Goal: Information Seeking & Learning: Learn about a topic

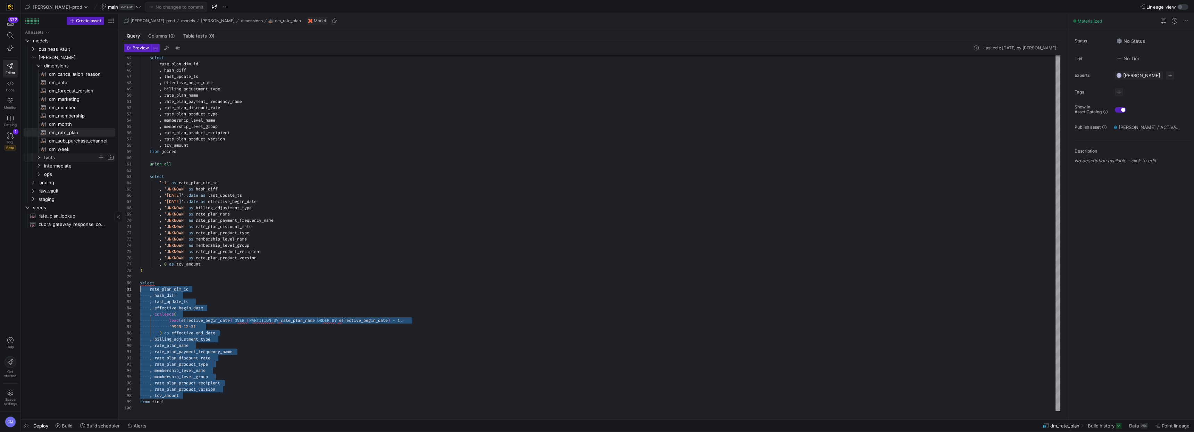
click at [57, 160] on span "facts" at bounding box center [70, 157] width 53 height 8
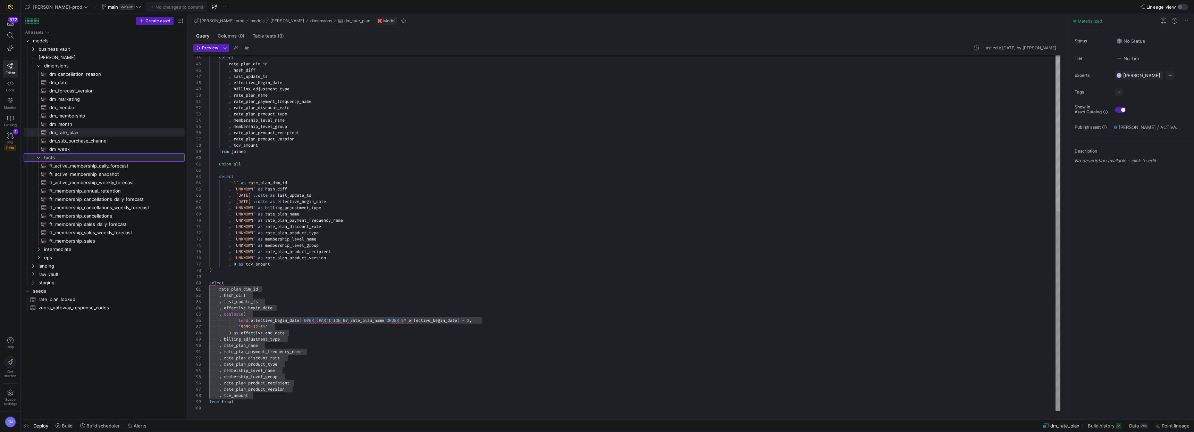
drag, startPoint x: 118, startPoint y: 187, endPoint x: 209, endPoint y: 193, distance: 90.8
click at [209, 193] on as-split "Create asset Drag here to set row groups Drag here to set column labels Group 1…" at bounding box center [607, 216] width 1173 height 405
click at [109, 218] on span "ft_membership_cancellations​​​​​​​​​​" at bounding box center [112, 216] width 127 height 8
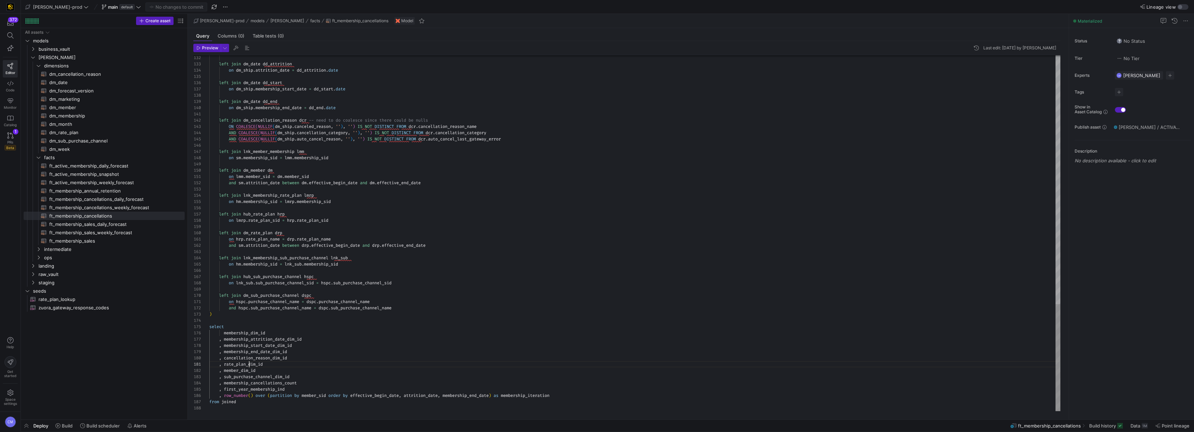
click at [90, 132] on span "dm_rate_plan​​​​​​​​​​" at bounding box center [112, 132] width 127 height 8
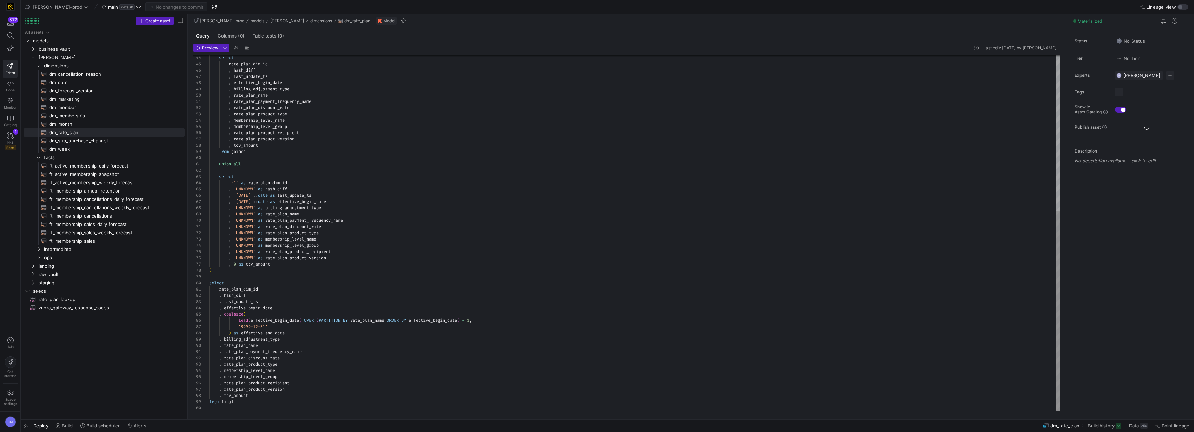
type textarea "union all select '-1' as rate_plan_dim_id , 'UNKNOWN' as hash_diff , '[DATE]'::…"
click at [459, 223] on div "select rate_plan_dim_id , hash_diff , last_update_ts , effective_begin_date , b…" at bounding box center [634, 95] width 851 height 630
click at [24, 426] on span "button" at bounding box center [26, 425] width 11 height 12
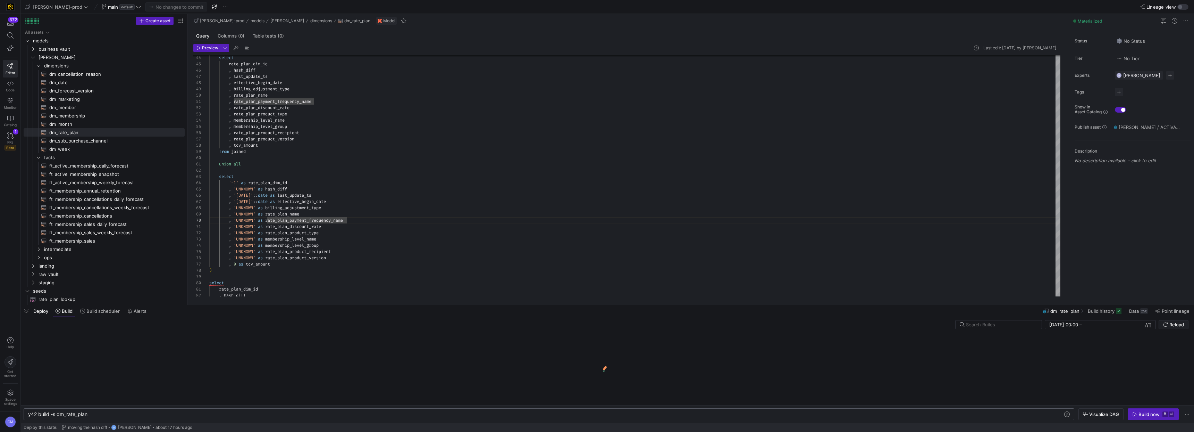
click at [133, 414] on div "y42 build -s dm_rate_plan" at bounding box center [545, 414] width 1035 height 6
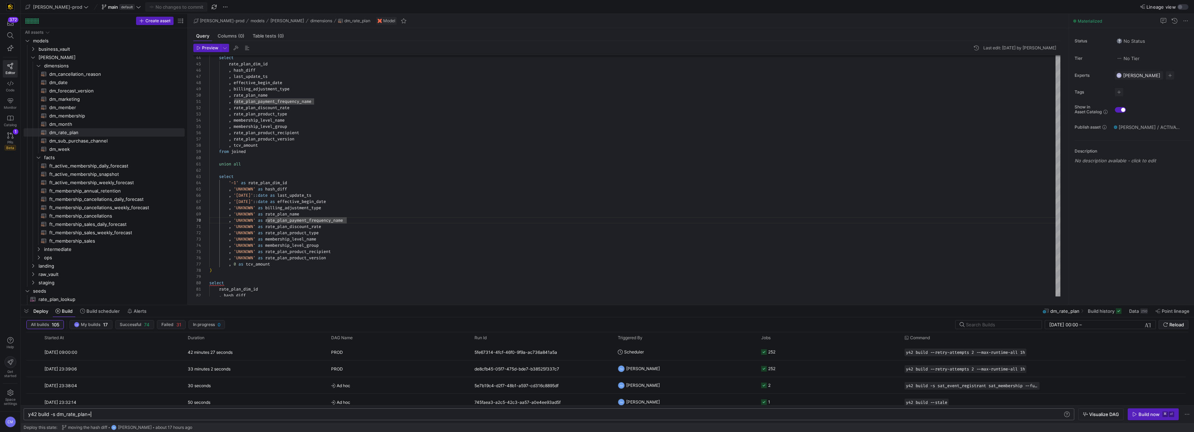
scroll to position [0, 62]
type textarea "y42 build -s dm_rate_plan+"
click at [1113, 413] on span "Visualize DAG" at bounding box center [1104, 414] width 30 height 6
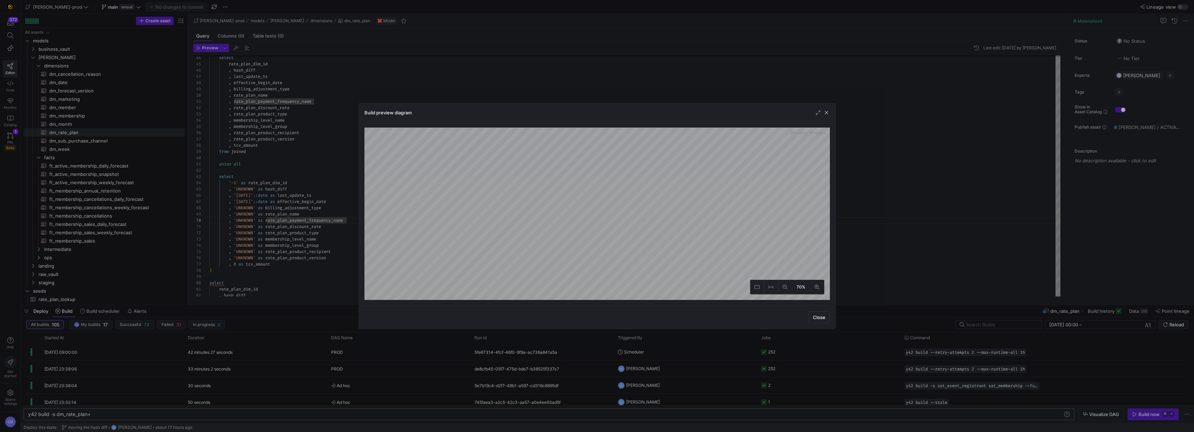
click at [706, 48] on div at bounding box center [597, 216] width 1194 height 432
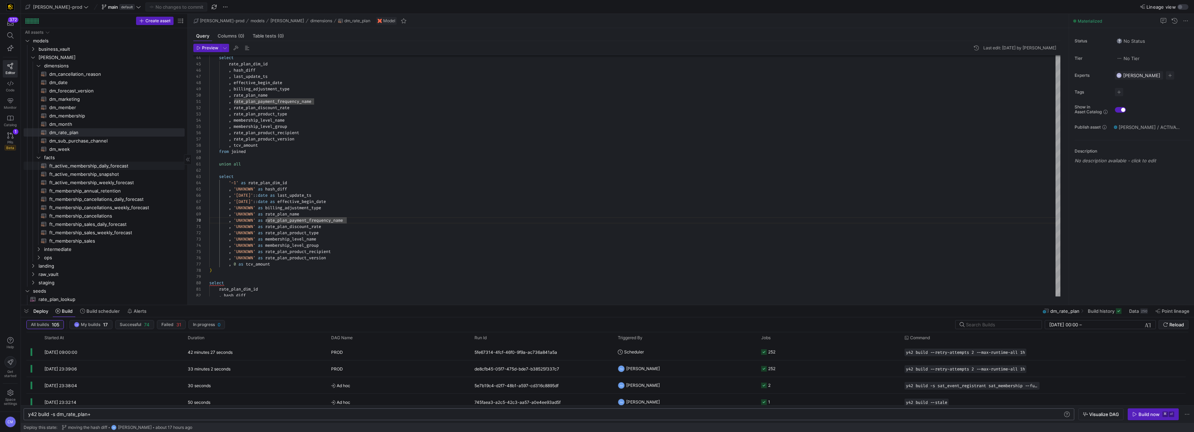
click at [103, 162] on span "ft_active_membership_daily_forecast​​​​​​​​​​" at bounding box center [112, 166] width 127 height 8
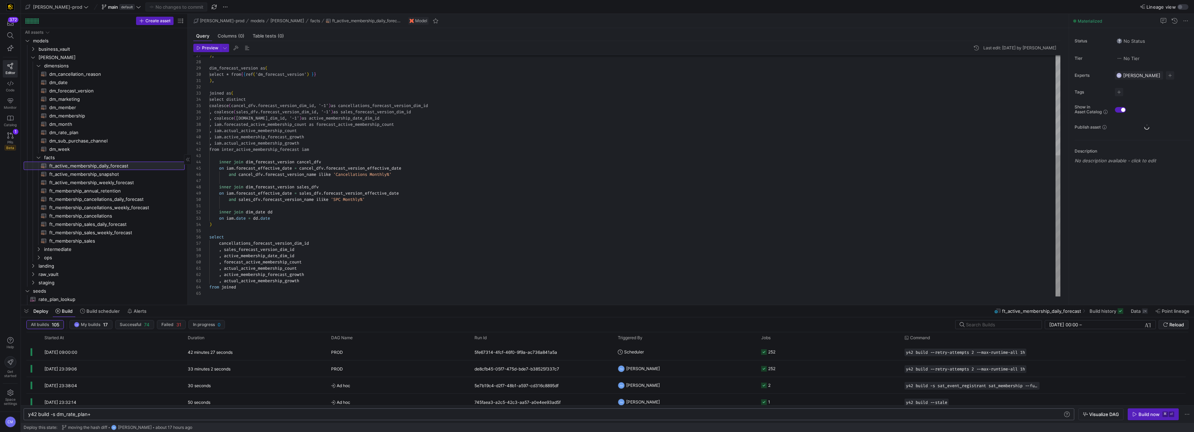
scroll to position [37, 137]
click at [109, 177] on span "ft_active_membership_snapshot​​​​​​​​​​" at bounding box center [112, 174] width 127 height 8
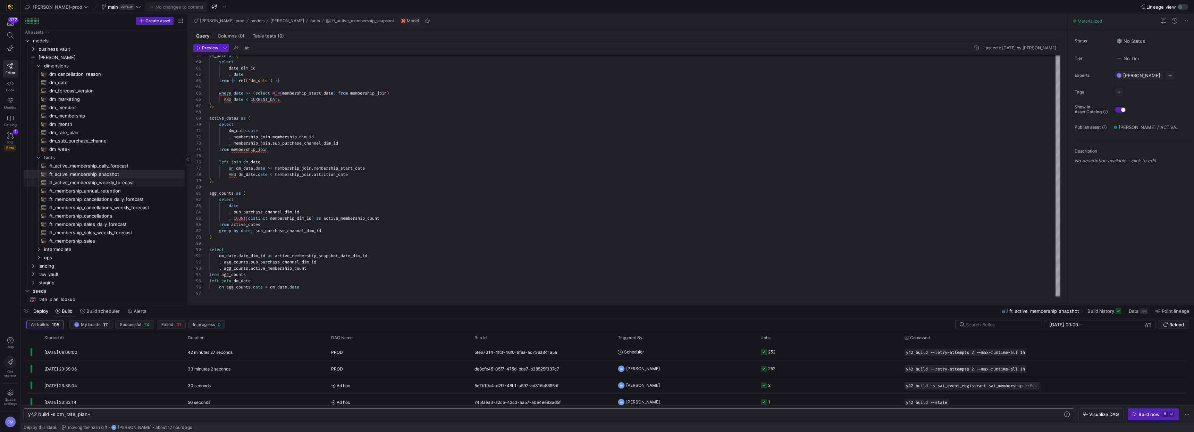
click at [126, 182] on span "ft_active_membership_weekly_forecast​​​​​​​​​​" at bounding box center [112, 182] width 127 height 8
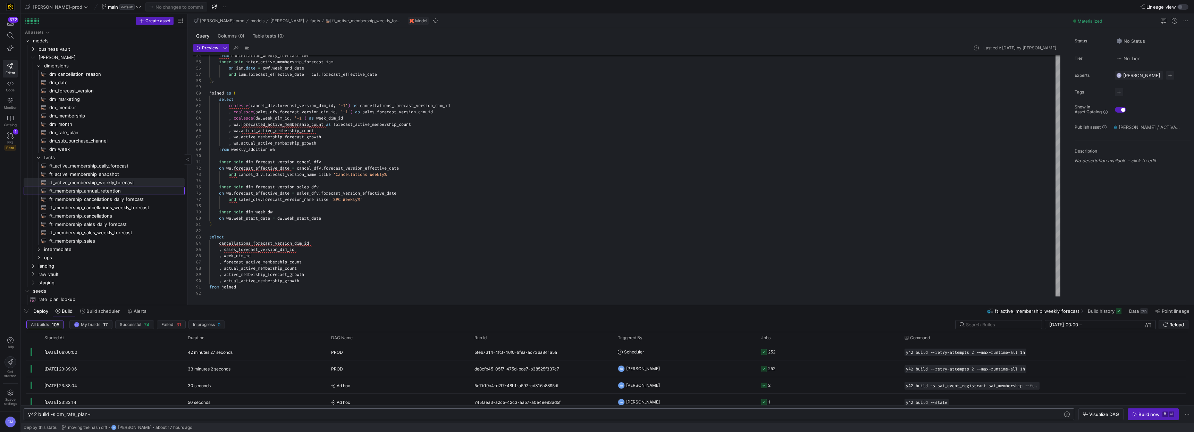
click at [124, 190] on span "ft_membership_annual_retention​​​​​​​​​​" at bounding box center [112, 191] width 127 height 8
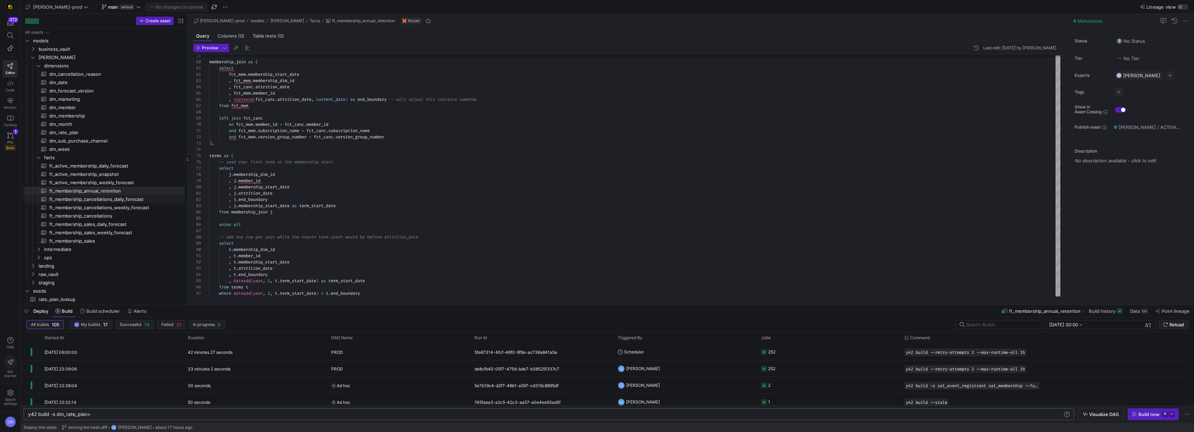
click at [127, 196] on span "ft_membership_cancellations_daily_forecast​​​​​​​​​​" at bounding box center [112, 199] width 127 height 8
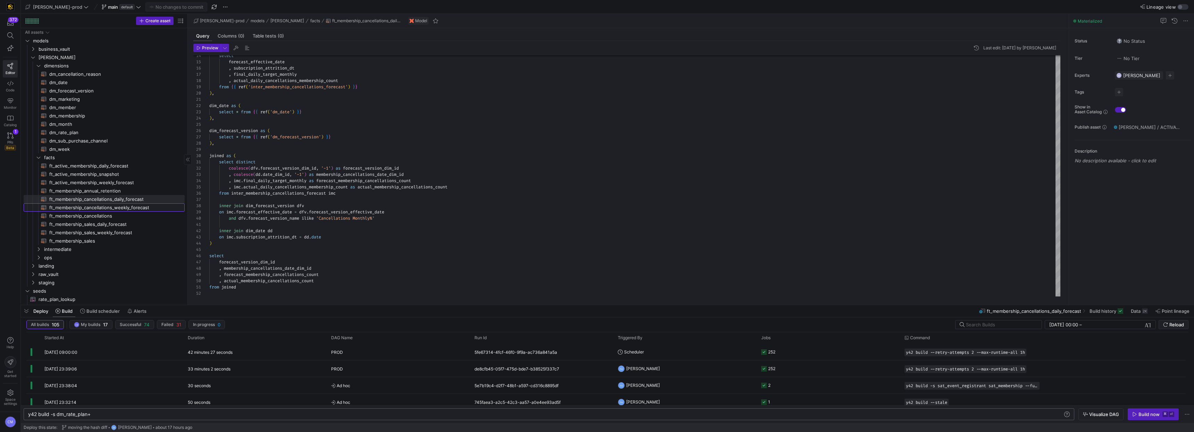
click at [108, 207] on span "ft_membership_cancellations_weekly_forecast​​​​​​​​​​" at bounding box center [112, 207] width 127 height 8
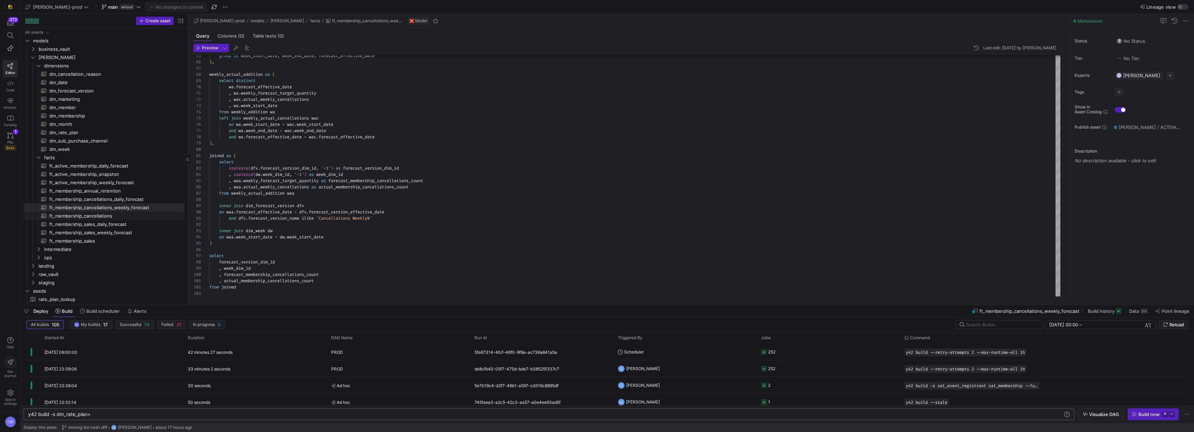
click at [85, 214] on span "ft_membership_cancellations​​​​​​​​​​" at bounding box center [112, 216] width 127 height 8
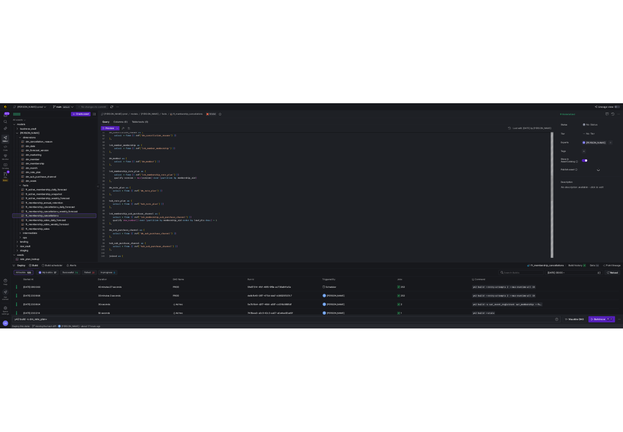
scroll to position [37, 137]
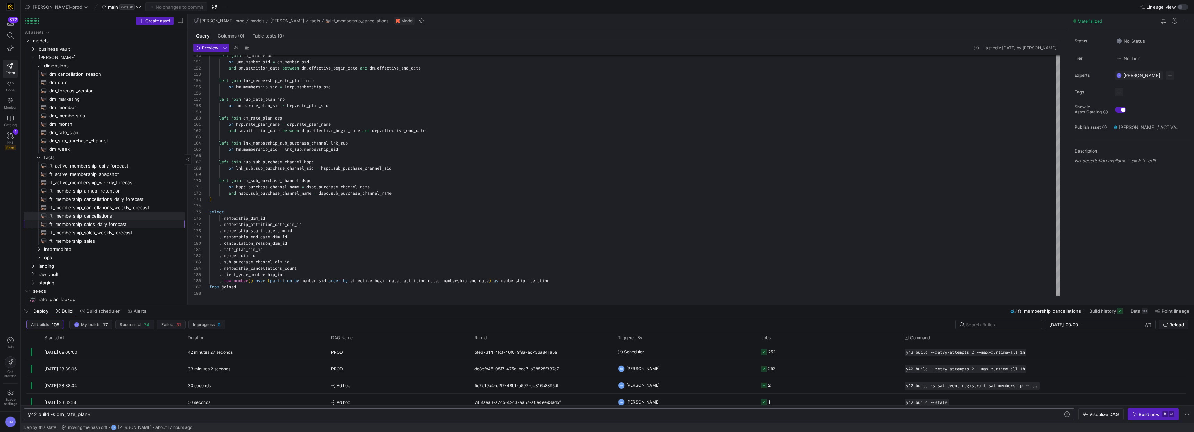
click at [126, 221] on span "ft_membership_sales_daily_forecast​​​​​​​​​​" at bounding box center [112, 224] width 127 height 8
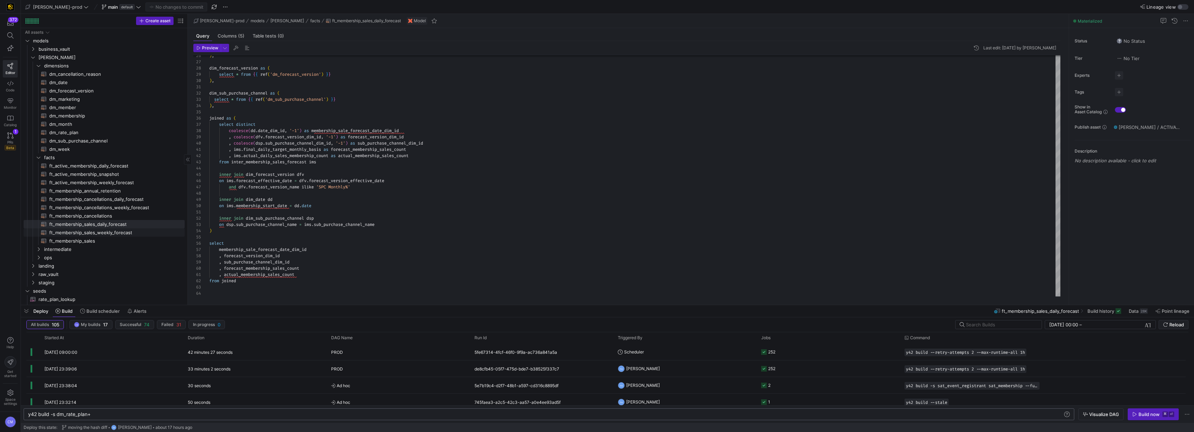
click at [130, 231] on span "ft_membership_sales_weekly_forecast​​​​​​​​​​" at bounding box center [112, 232] width 127 height 8
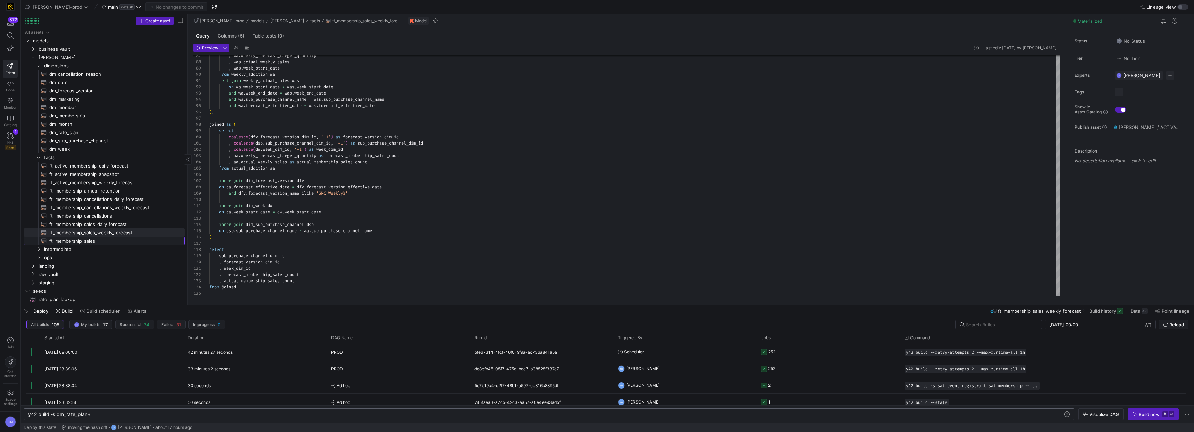
click at [126, 241] on span "ft_membership_sales​​​​​​​​​​" at bounding box center [112, 241] width 127 height 8
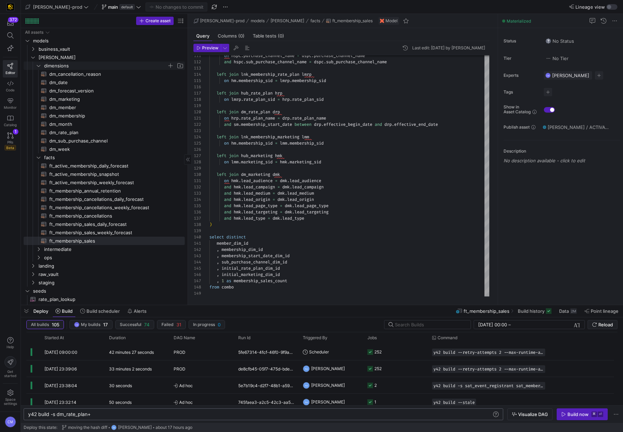
click at [52, 64] on span "dimensions" at bounding box center [105, 66] width 123 height 8
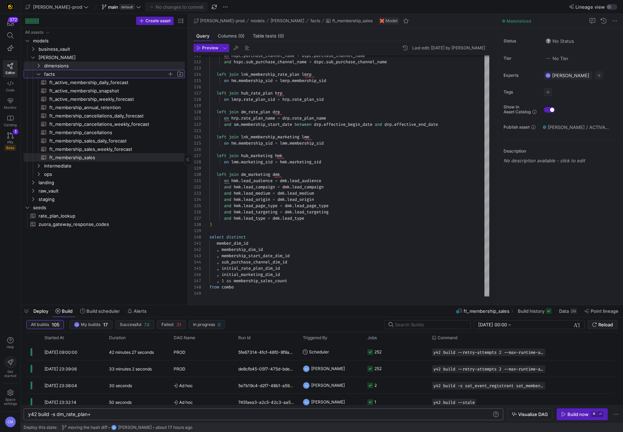
click at [53, 75] on span "facts" at bounding box center [105, 74] width 123 height 8
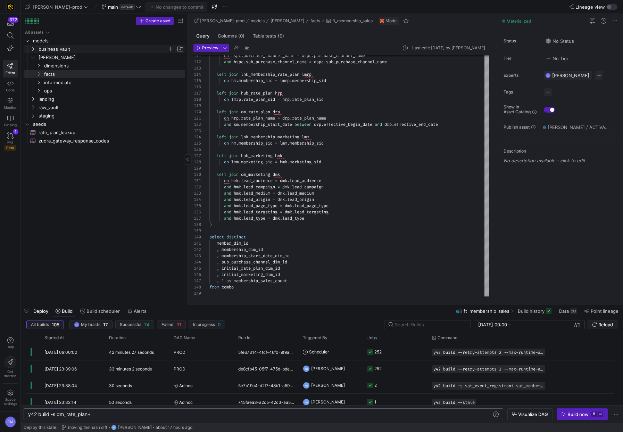
click at [48, 51] on span "business_vault" at bounding box center [103, 49] width 128 height 8
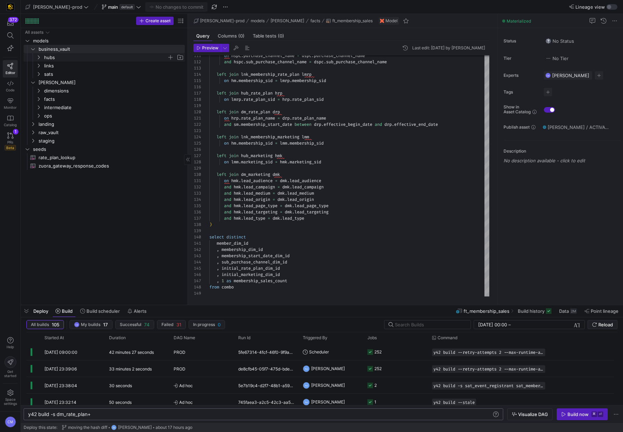
click at [57, 56] on span "hubs" at bounding box center [105, 57] width 123 height 8
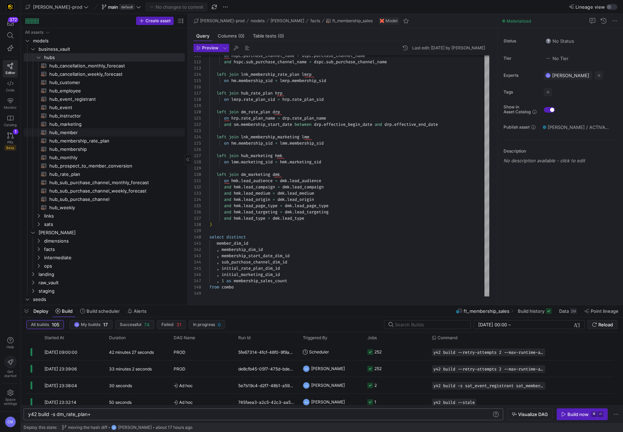
click at [79, 131] on span "hub_member​​​​​​​​​​" at bounding box center [112, 132] width 127 height 8
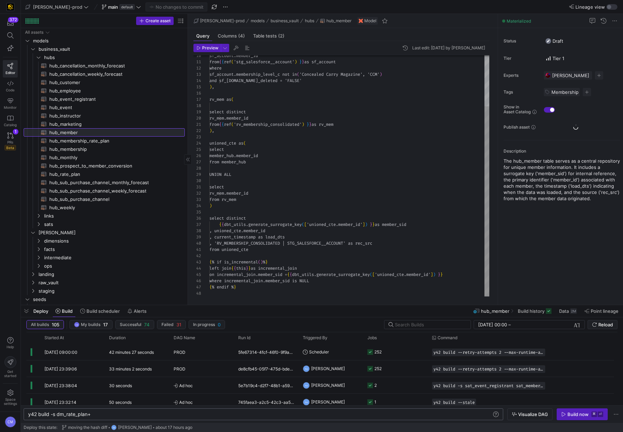
scroll to position [37, 90]
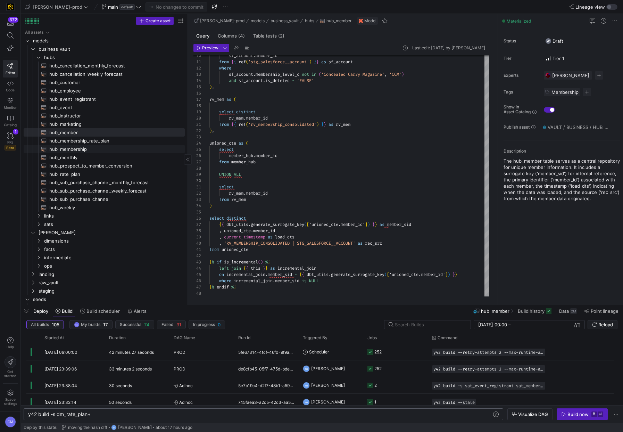
click at [86, 148] on span "hub_membership​​​​​​​​​​" at bounding box center [112, 149] width 127 height 8
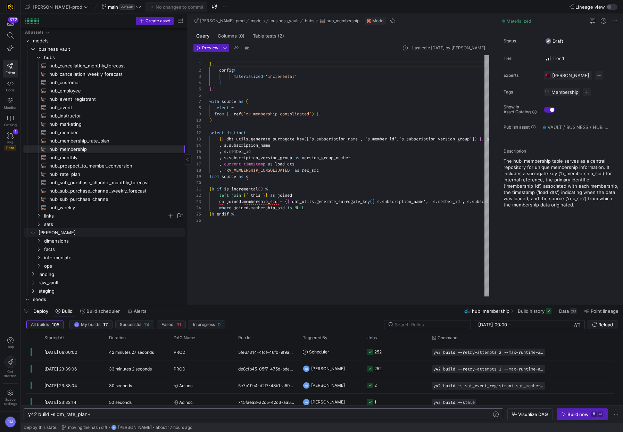
scroll to position [15, 0]
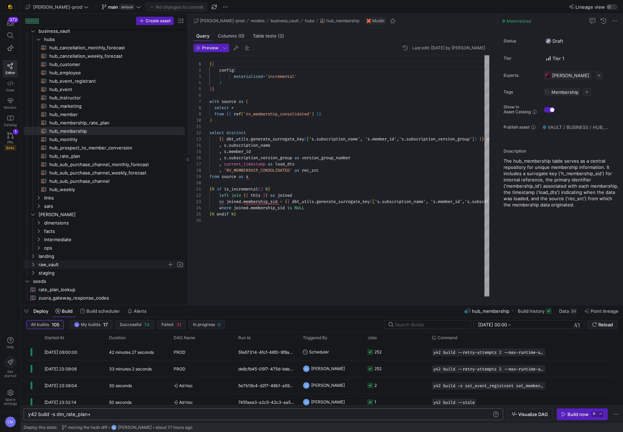
click at [54, 267] on span "raw_vault" at bounding box center [103, 264] width 128 height 8
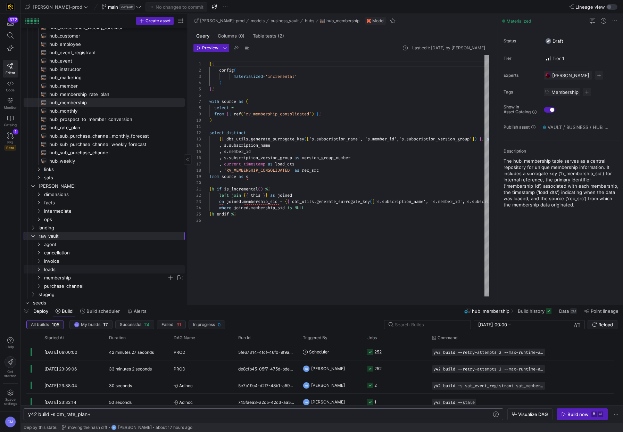
scroll to position [65, 0]
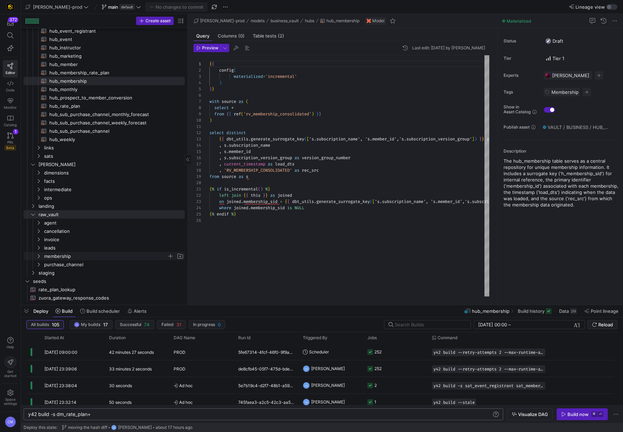
click at [70, 254] on span "membership" at bounding box center [105, 256] width 123 height 8
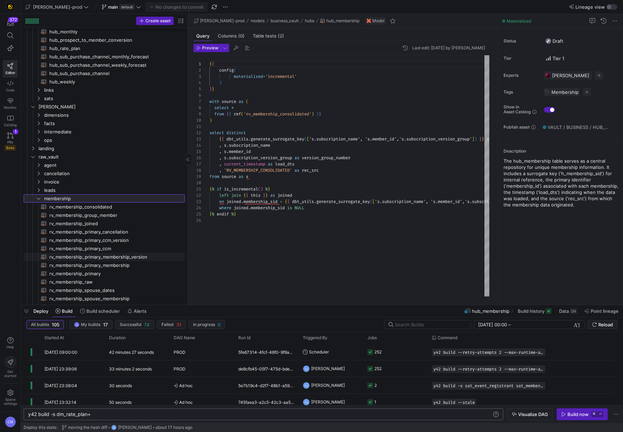
scroll to position [126, 0]
click at [117, 204] on span "rv_membership_consolidated​​​​​​​​​​" at bounding box center [112, 207] width 127 height 8
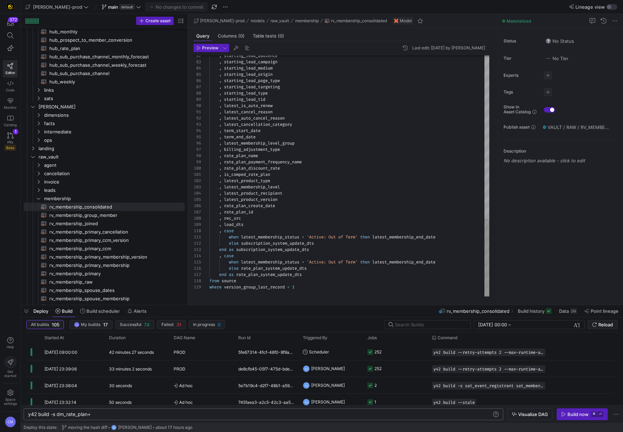
type textarea ", latest_product_type , latest_membership_level , latest_product_recipient , la…"
type textarea "r"
type textarea "else subscription_system_update_dts end as subscription_system_update_dts , cas…"
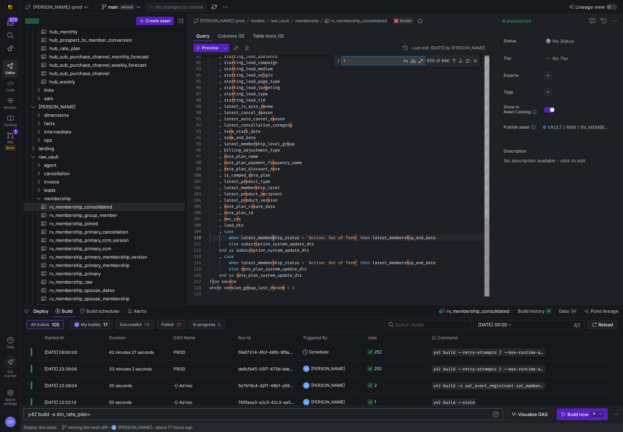
type textarea "re"
type textarea "me, subscription_version_group, is_spouse order by version asc rows between unb…"
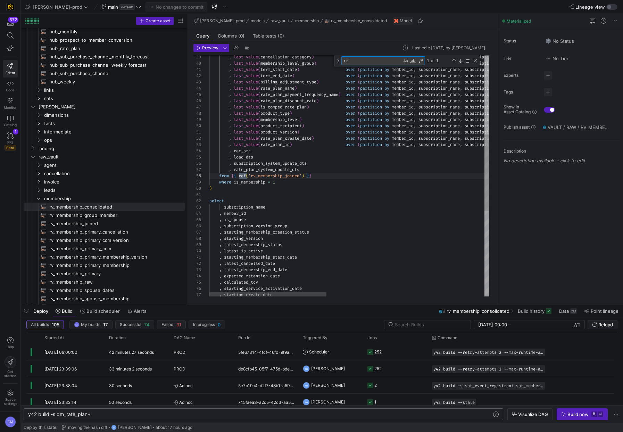
scroll to position [56, 37]
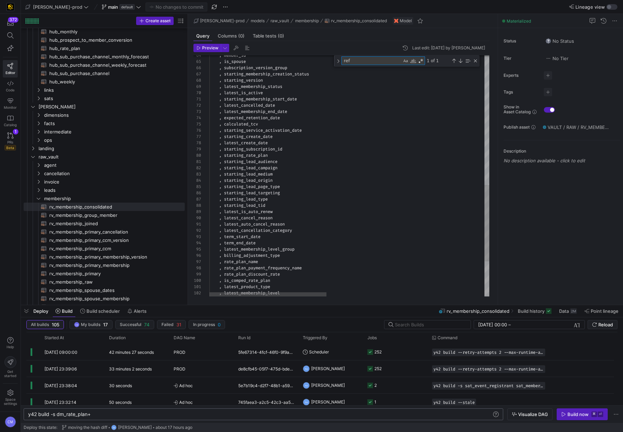
type textarea "ref"
click at [273, 209] on div ", starting_lead_campaign , starting_lead_medium , starting_lead_origin , starti…" at bounding box center [537, 26] width 657 height 759
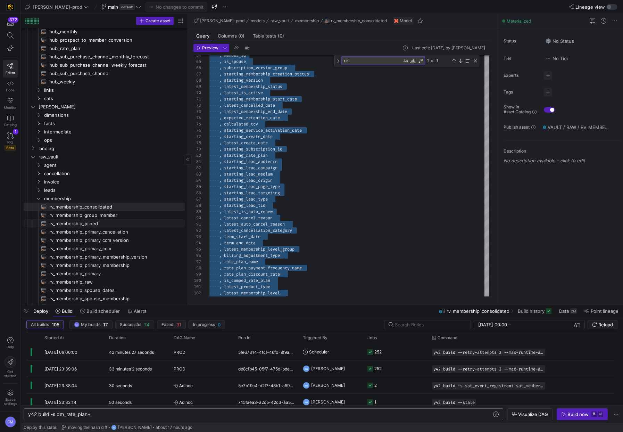
click at [98, 221] on span "rv_membership_joined​​​​​​​​​​" at bounding box center [112, 223] width 127 height 8
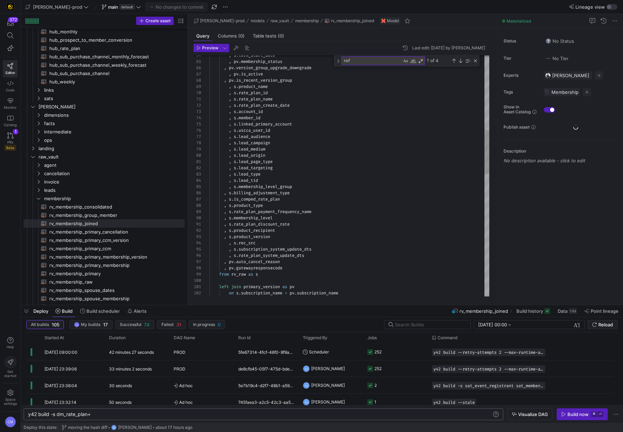
scroll to position [0, 65]
click at [275, 221] on span "rate_plan_discount_rate" at bounding box center [262, 224] width 56 height 6
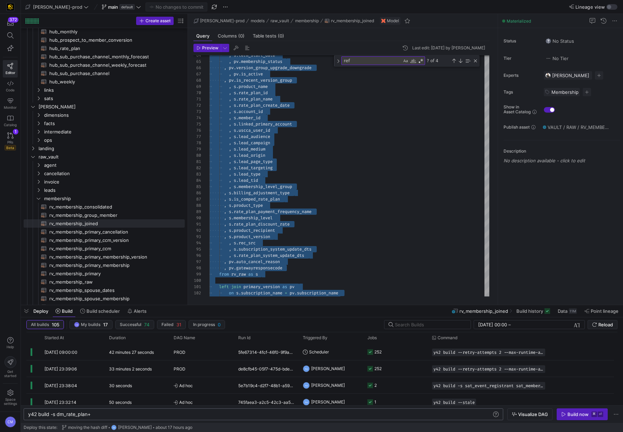
type textarea ", s.lead_page_type , s.lead_targeting , s.lead_type , s.lead_tid , s.membership…"
click at [324, 204] on div ", s . term_start_date , pv . membership_status , pv . version_group_upgrade_dow…" at bounding box center [349, 305] width 280 height 1317
